Goal: Task Accomplishment & Management: Use online tool/utility

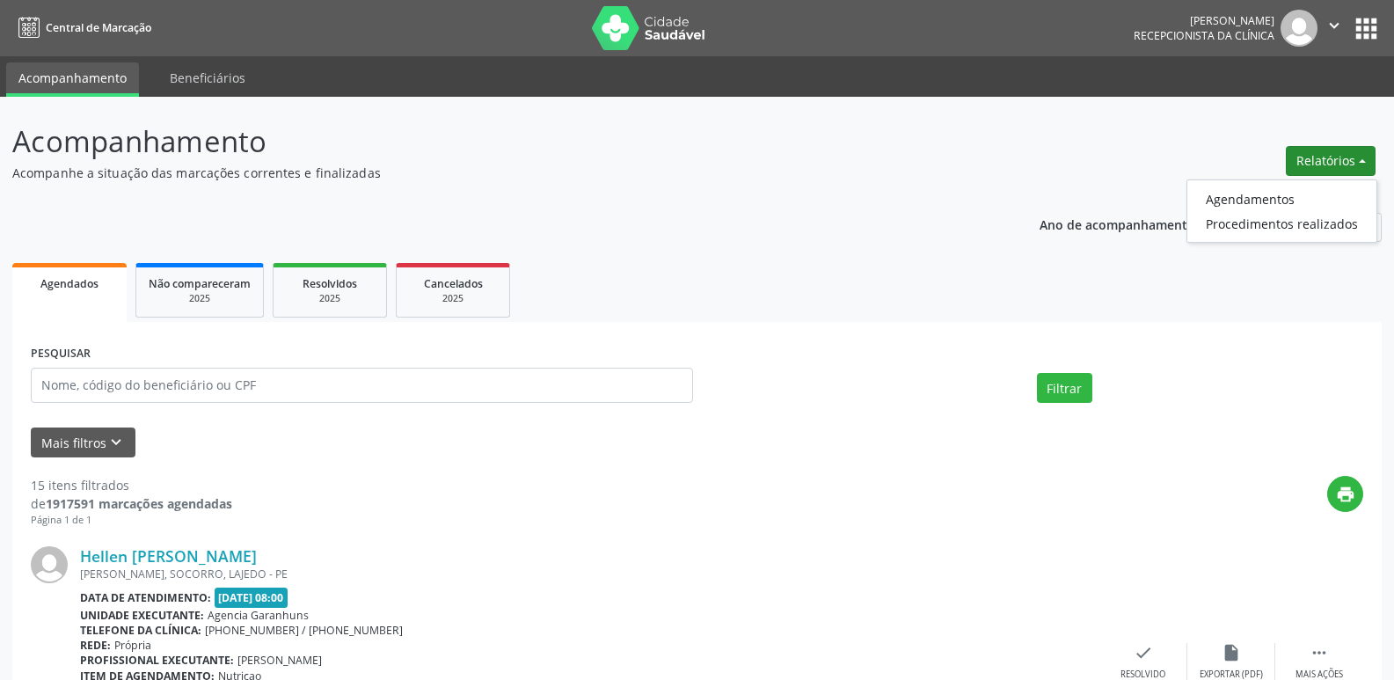
click at [1263, 193] on link "Agendamentos" at bounding box center [1281, 198] width 189 height 25
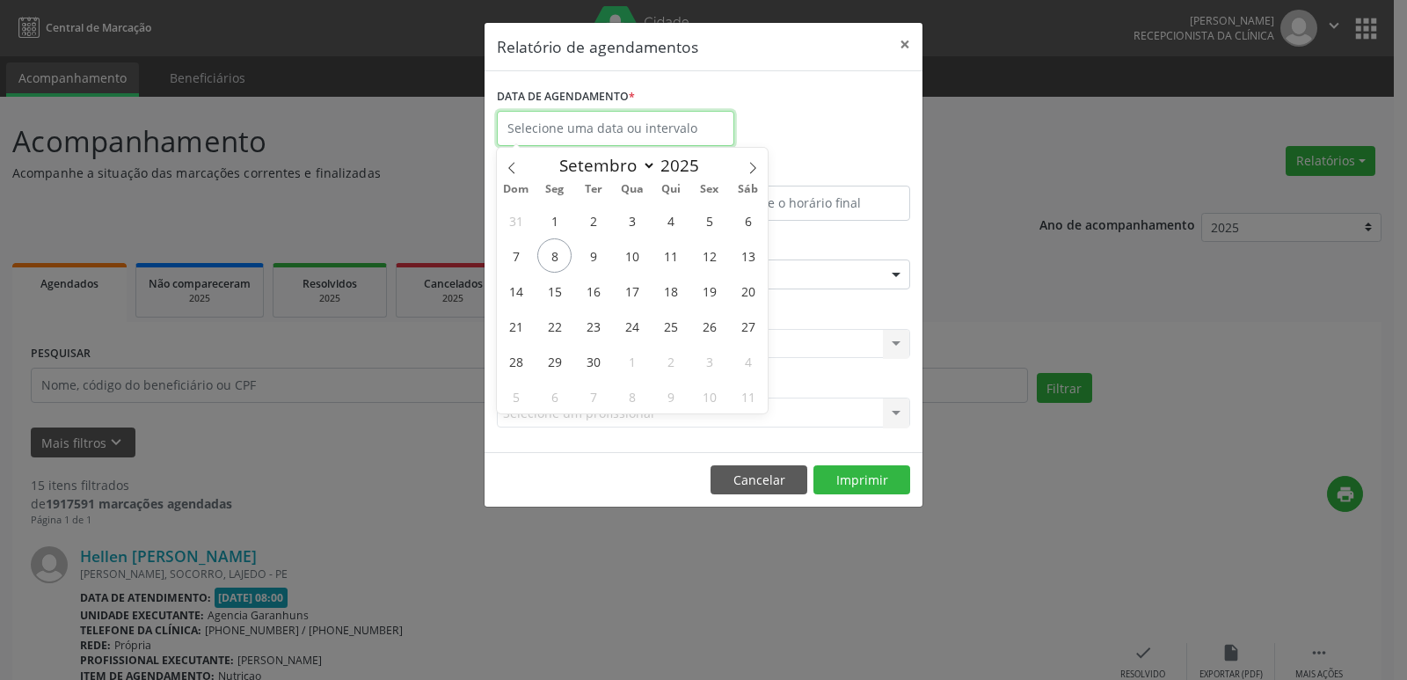
click at [627, 114] on input "text" at bounding box center [615, 128] width 237 height 35
click at [562, 253] on span "8" at bounding box center [554, 255] width 34 height 34
type input "[DATE]"
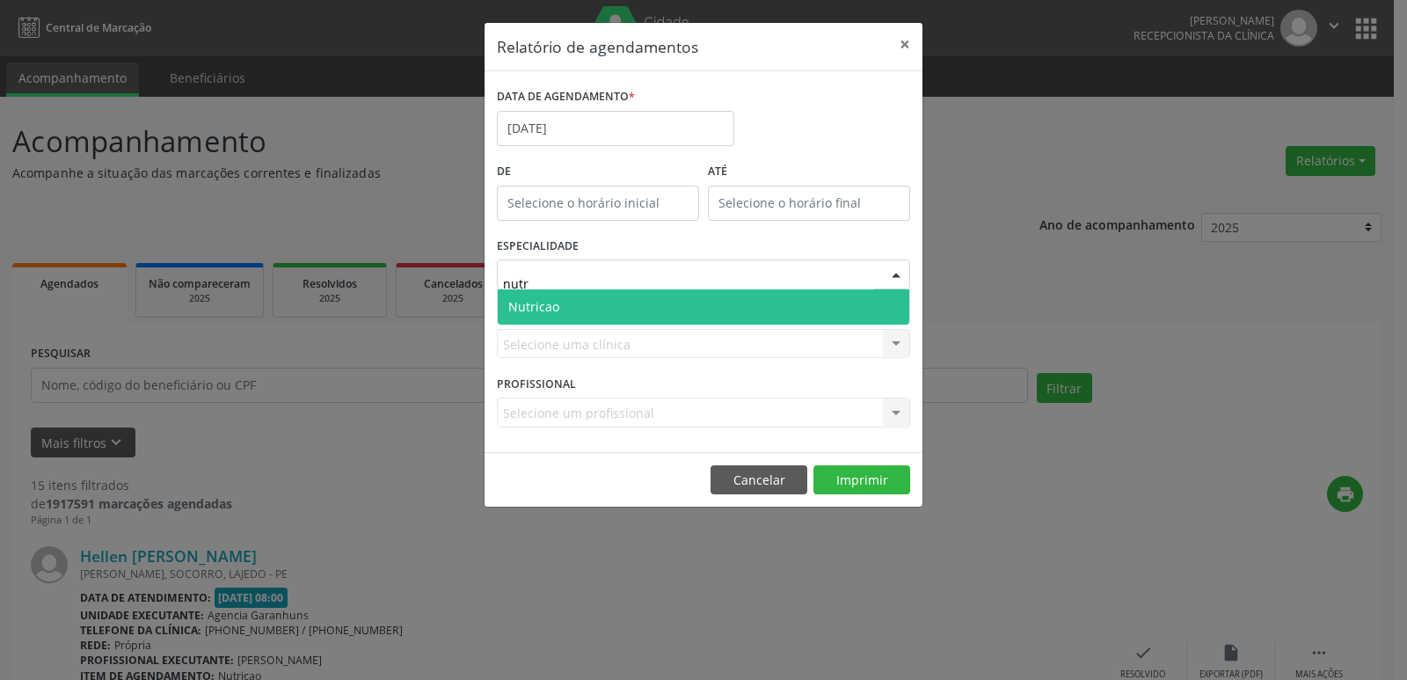
click at [561, 304] on span "Nutricao" at bounding box center [703, 306] width 411 height 35
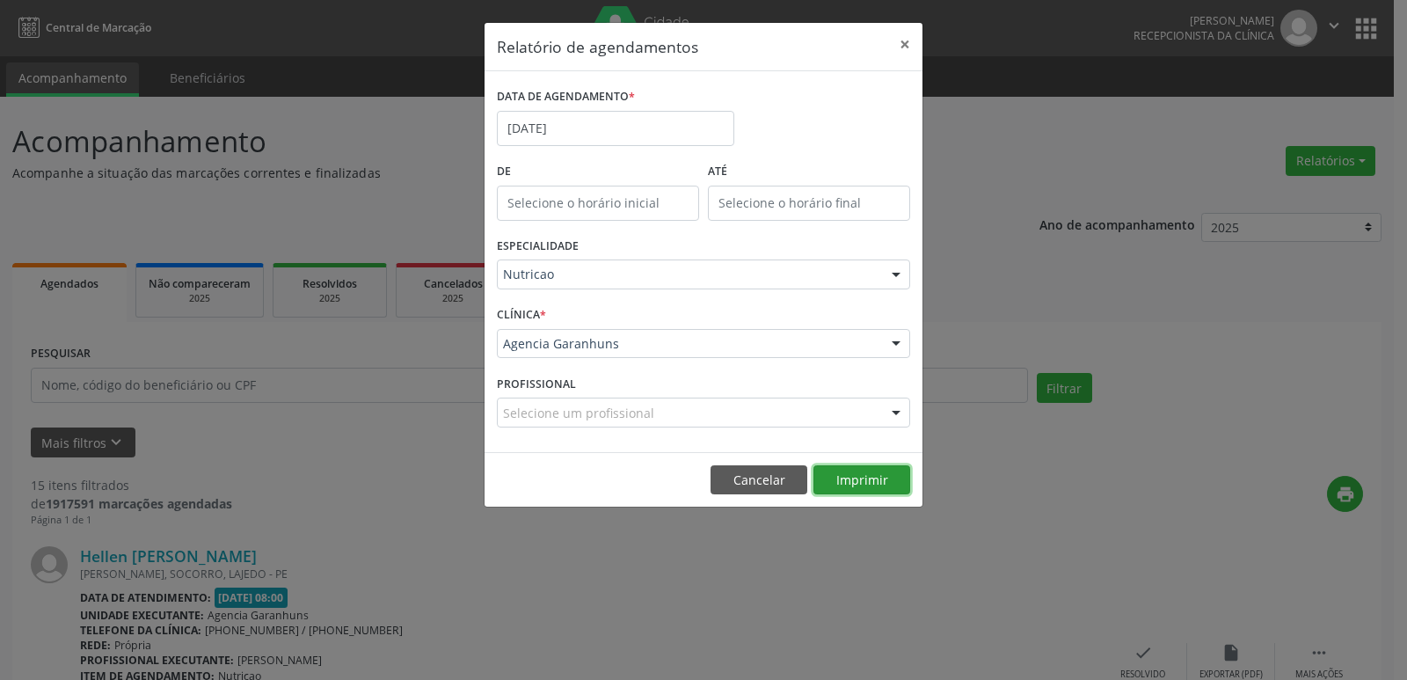
click at [870, 475] on button "Imprimir" at bounding box center [861, 480] width 97 height 30
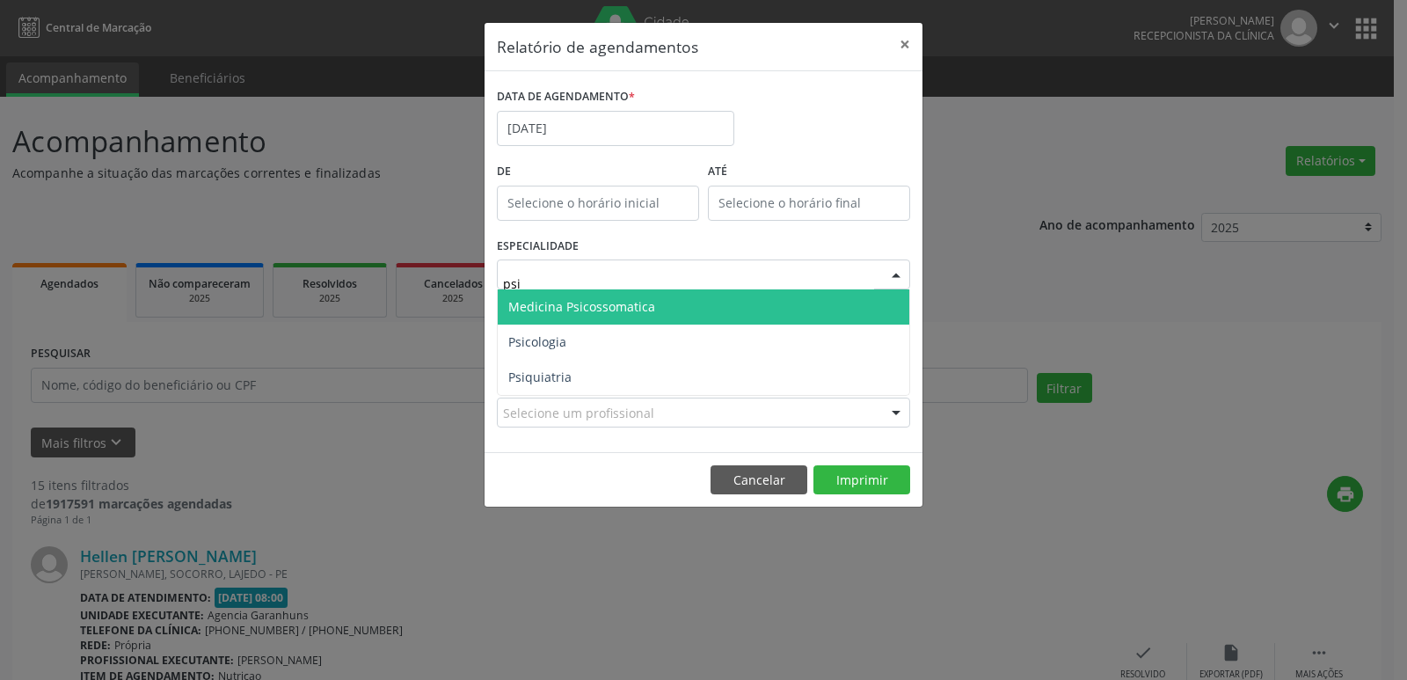
type input "psic"
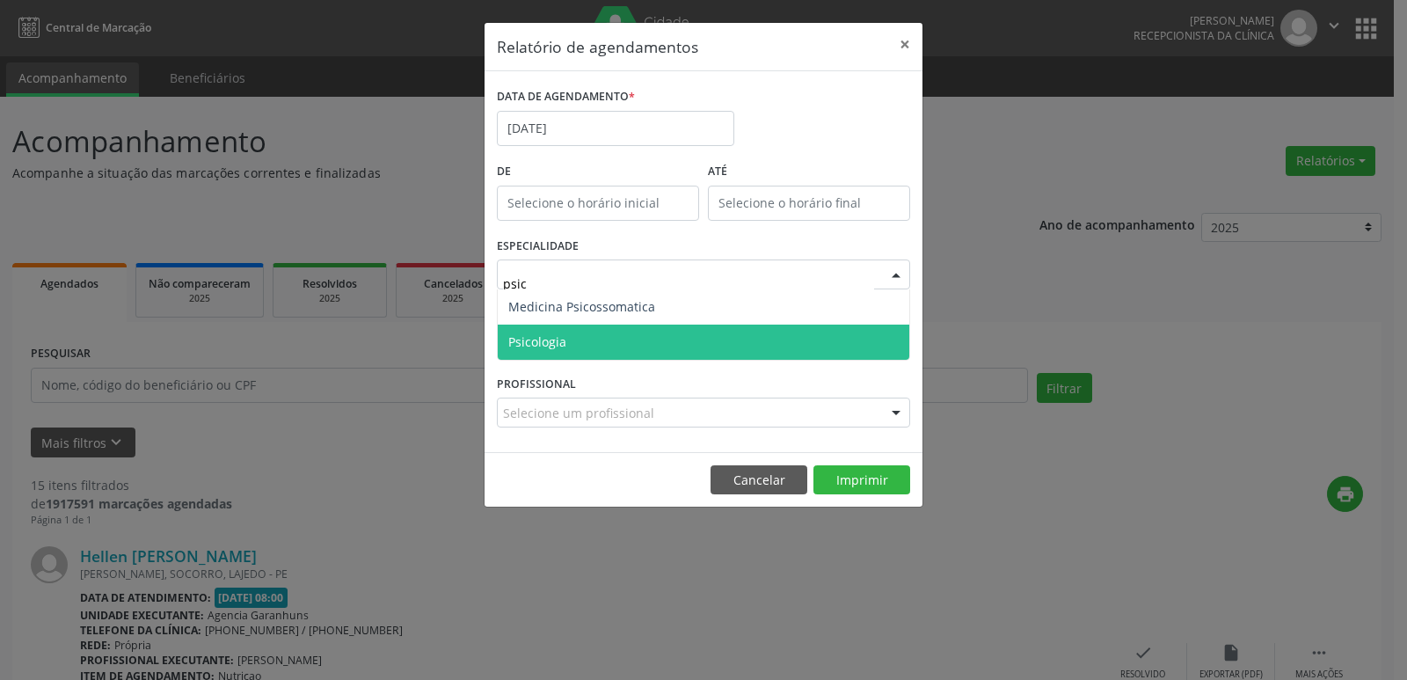
click at [546, 342] on span "Psicologia" at bounding box center [537, 341] width 58 height 17
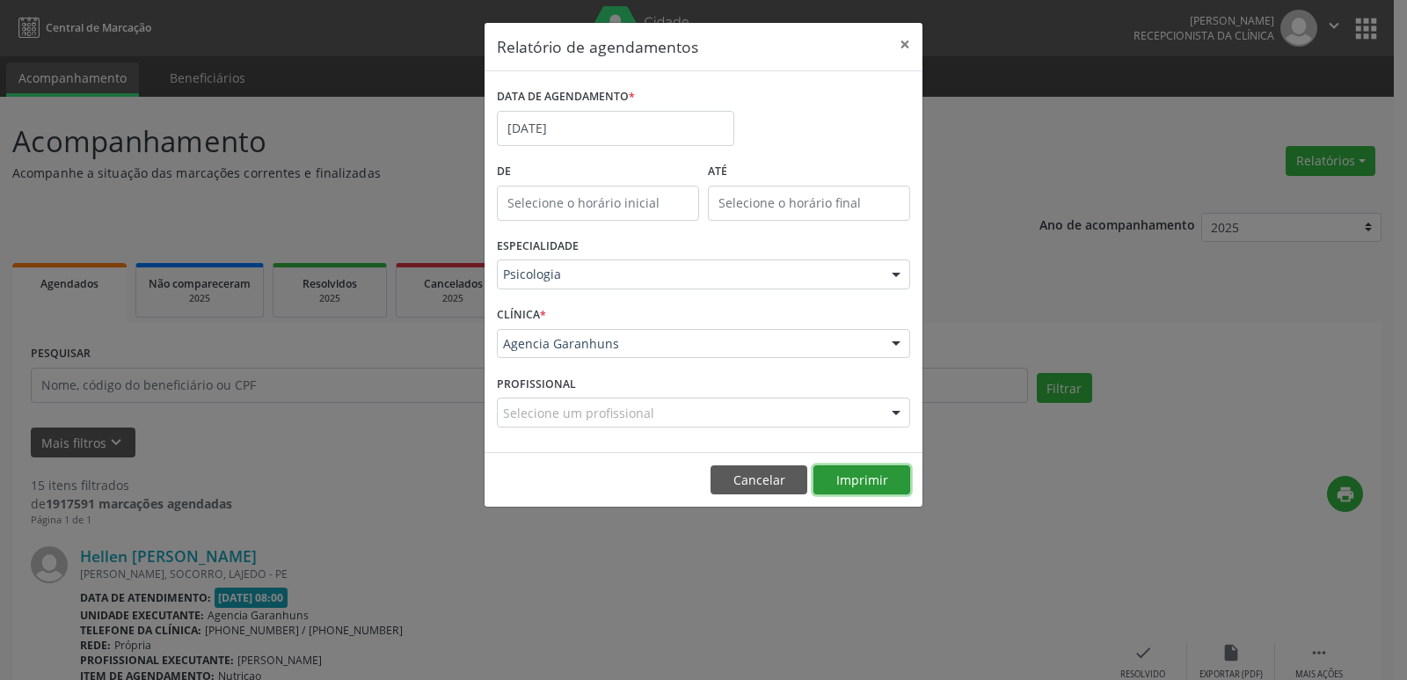
click at [841, 485] on button "Imprimir" at bounding box center [861, 480] width 97 height 30
click at [906, 45] on button "×" at bounding box center [904, 44] width 35 height 43
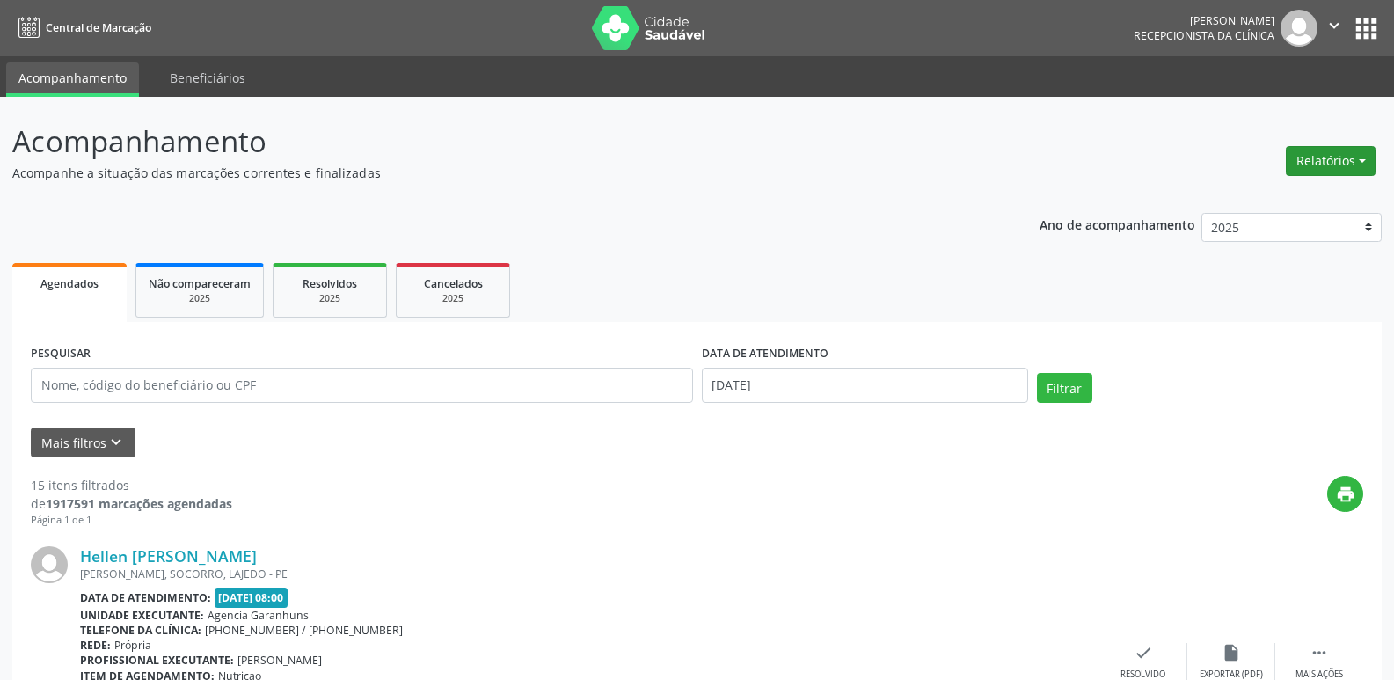
click at [1303, 167] on button "Relatórios" at bounding box center [1330, 161] width 90 height 30
click at [1336, 155] on button "Relatórios" at bounding box center [1330, 161] width 90 height 30
click at [1336, 154] on button "Relatórios" at bounding box center [1330, 161] width 90 height 30
click at [1286, 194] on link "Agendamentos" at bounding box center [1281, 198] width 189 height 25
